Goal: Task Accomplishment & Management: Manage account settings

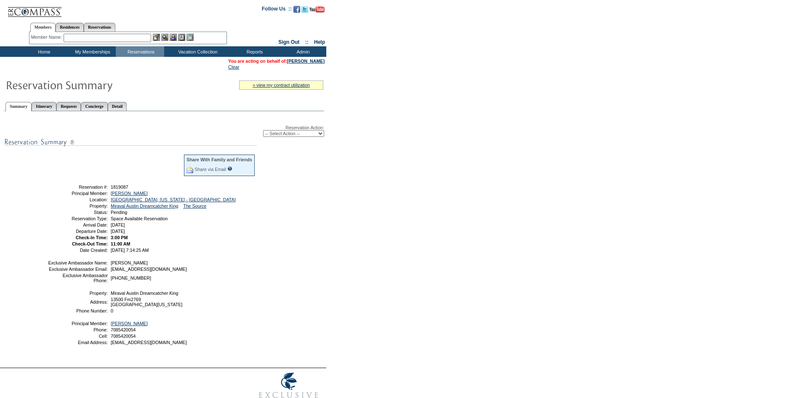
click at [317, 134] on select "-- Select Action -- Modify Reservation Dates Modify Reservation Cost Modify Occ…" at bounding box center [293, 133] width 61 height 7
select select "CancelRes"
click at [263, 132] on select "-- Select Action -- Modify Reservation Dates Modify Reservation Cost Modify Occ…" at bounding box center [293, 133] width 61 height 7
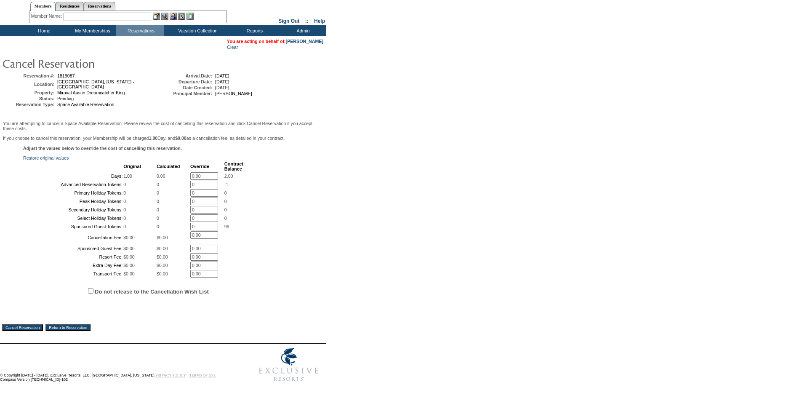
scroll to position [97, 0]
click at [162, 291] on label "Do not release to the Cancellation Wish List" at bounding box center [152, 291] width 114 height 6
click at [93, 291] on input "Do not release to the Cancellation Wish List" at bounding box center [90, 290] width 5 height 5
checkbox input "true"
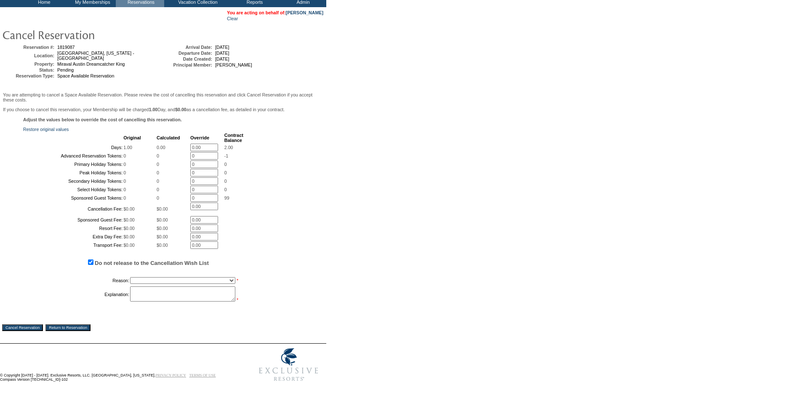
click at [161, 284] on select "Creating Continuous Stay Days Booked After Cancellation Experiential / Hotel / …" at bounding box center [182, 280] width 105 height 7
select select "1030"
click at [130, 284] on select "Creating Continuous Stay Days Booked After Cancellation Experiential / Hotel / …" at bounding box center [182, 280] width 105 height 7
click at [157, 312] on div "Adjust the values below to override the cost of cancelling this reservation. Re…" at bounding box center [163, 214] width 322 height 195
click at [157, 301] on textarea at bounding box center [182, 293] width 105 height 15
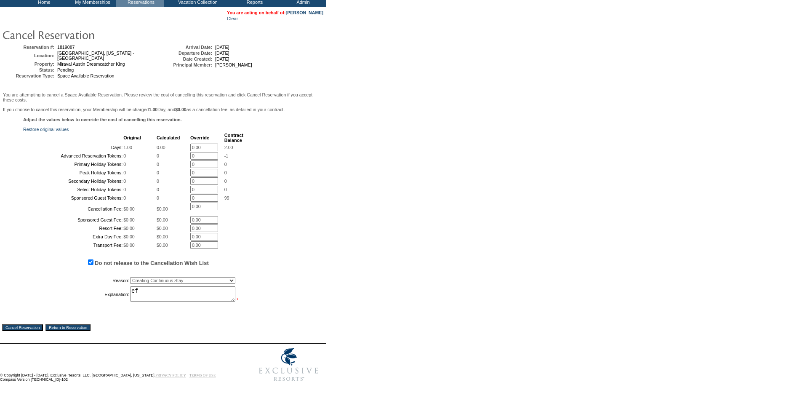
type textarea "ef"
click at [29, 331] on input "Cancel Reservation" at bounding box center [22, 327] width 41 height 7
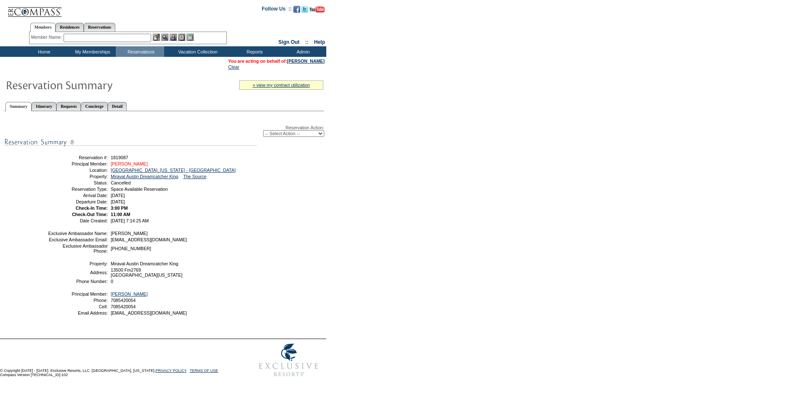
click at [131, 165] on link "Gray, Sherrill L" at bounding box center [129, 163] width 37 height 5
